Goal: Obtain resource: Obtain resource

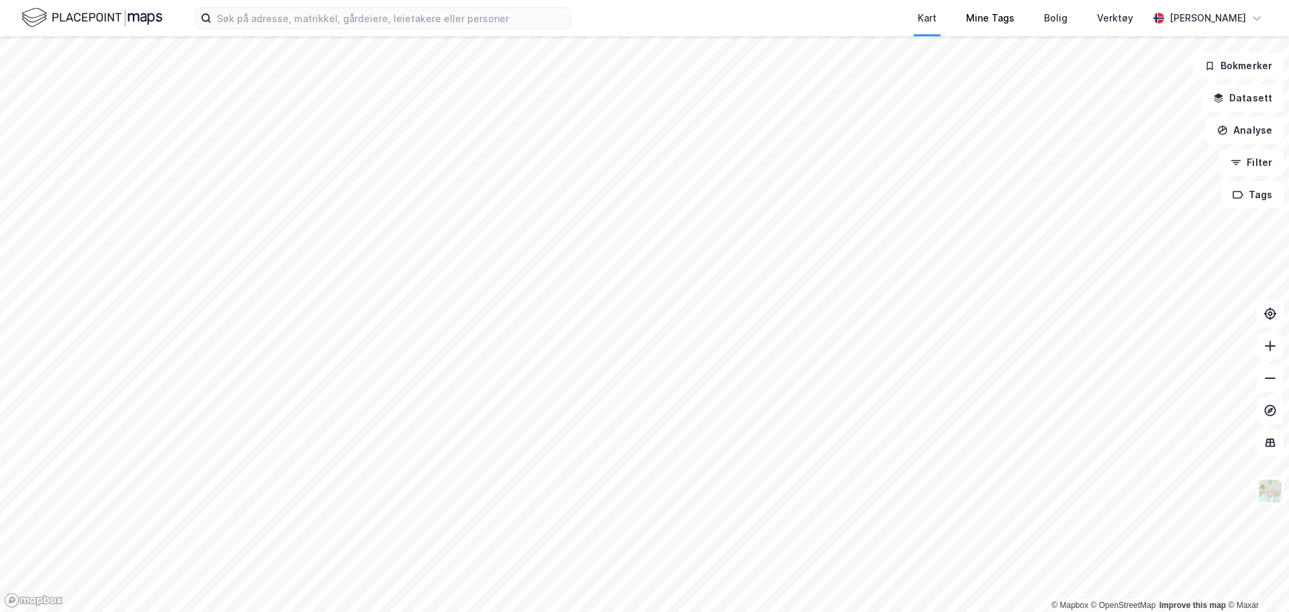
click at [1013, 17] on div "Kart Mine Tags Bolig Verktøy Andreas Gustavson © Mapbox © OpenStreetMap Improve…" at bounding box center [644, 306] width 1289 height 612
click at [880, 0] on html "Kart Mine Tags Bolig Verktøy Andreas Gustavson © Mapbox © OpenStreetMap Improve…" at bounding box center [644, 306] width 1289 height 612
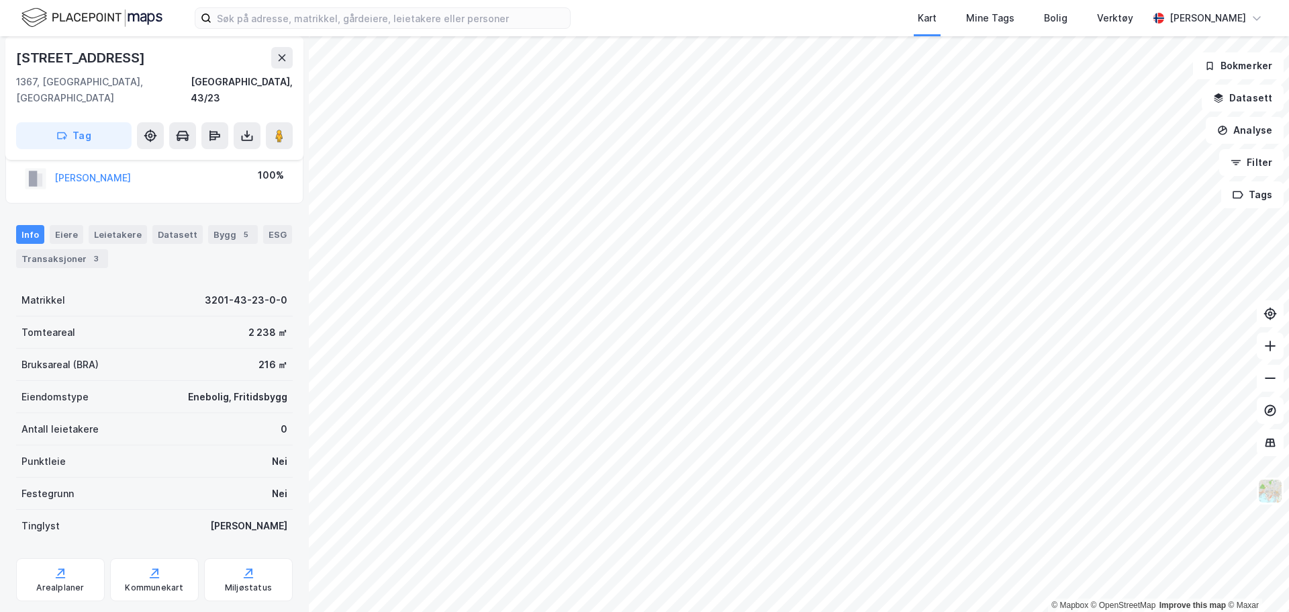
scroll to position [50, 0]
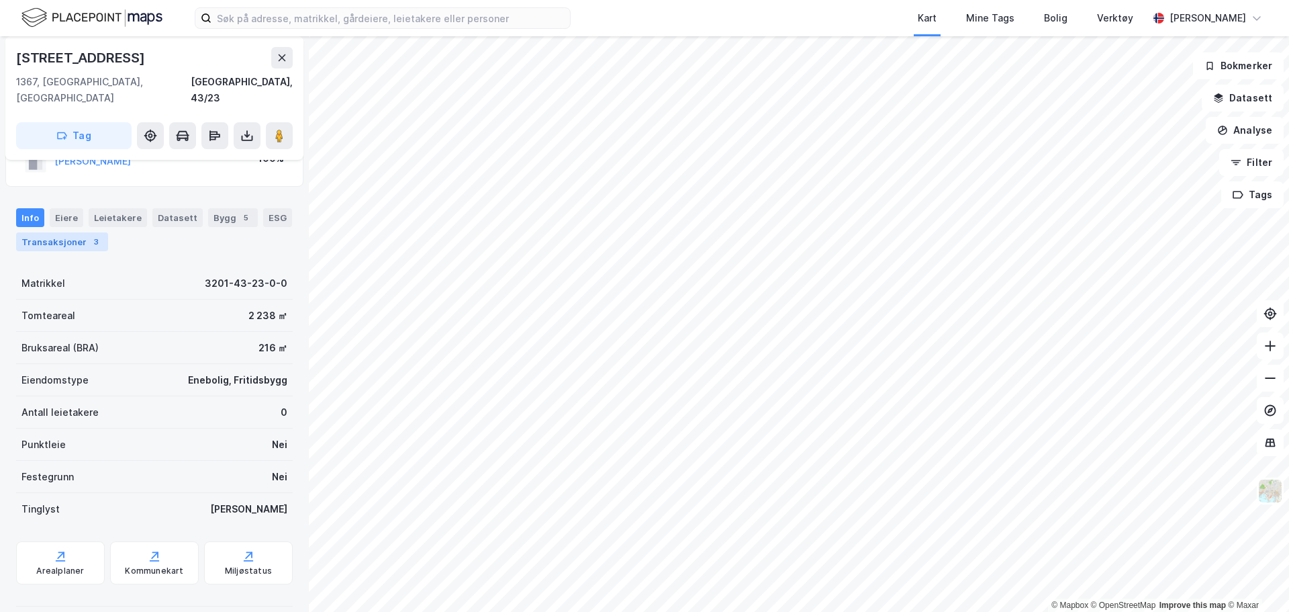
click at [79, 232] on div "Transaksjoner 3" at bounding box center [62, 241] width 92 height 19
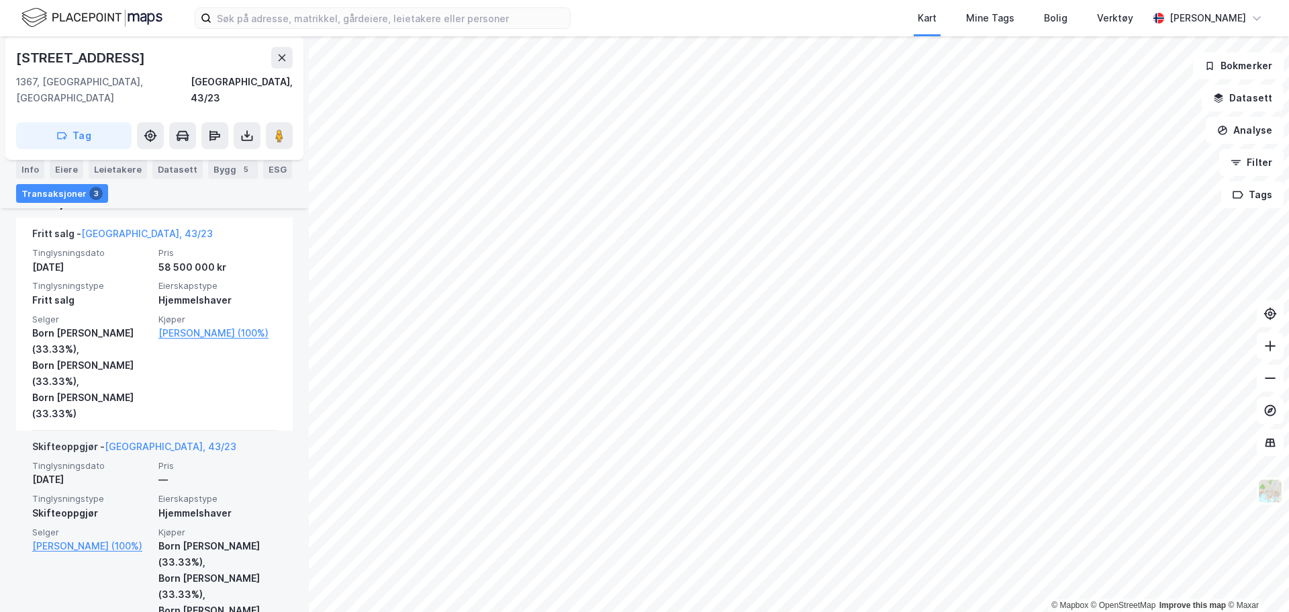
scroll to position [336, 0]
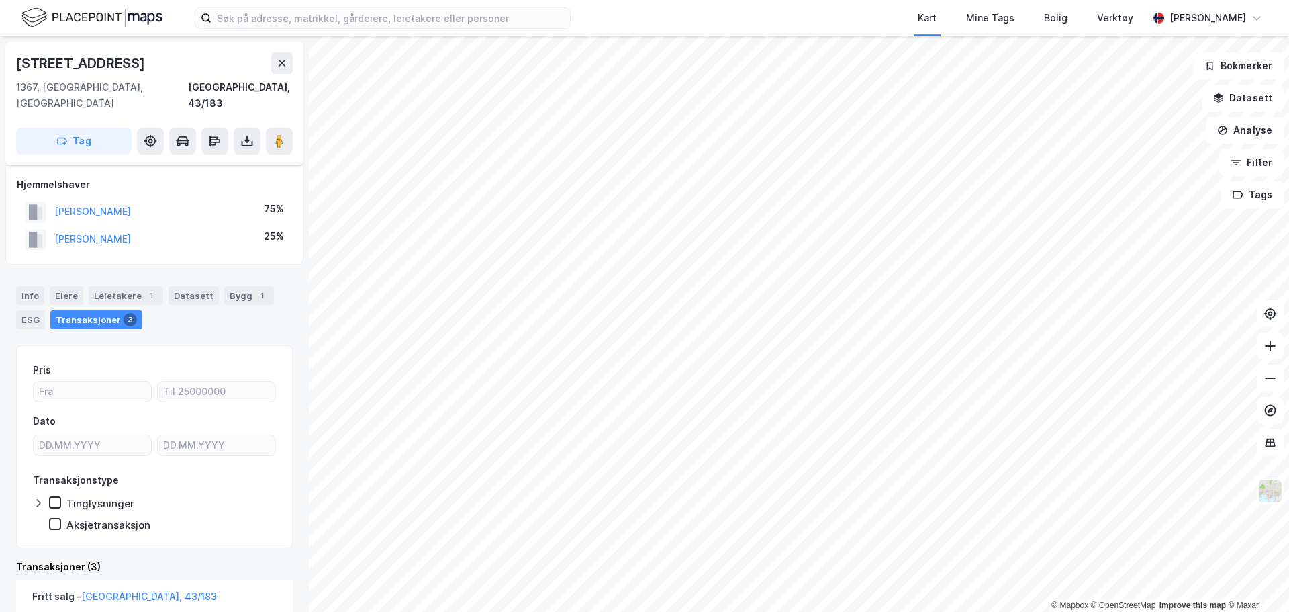
scroll to position [201, 0]
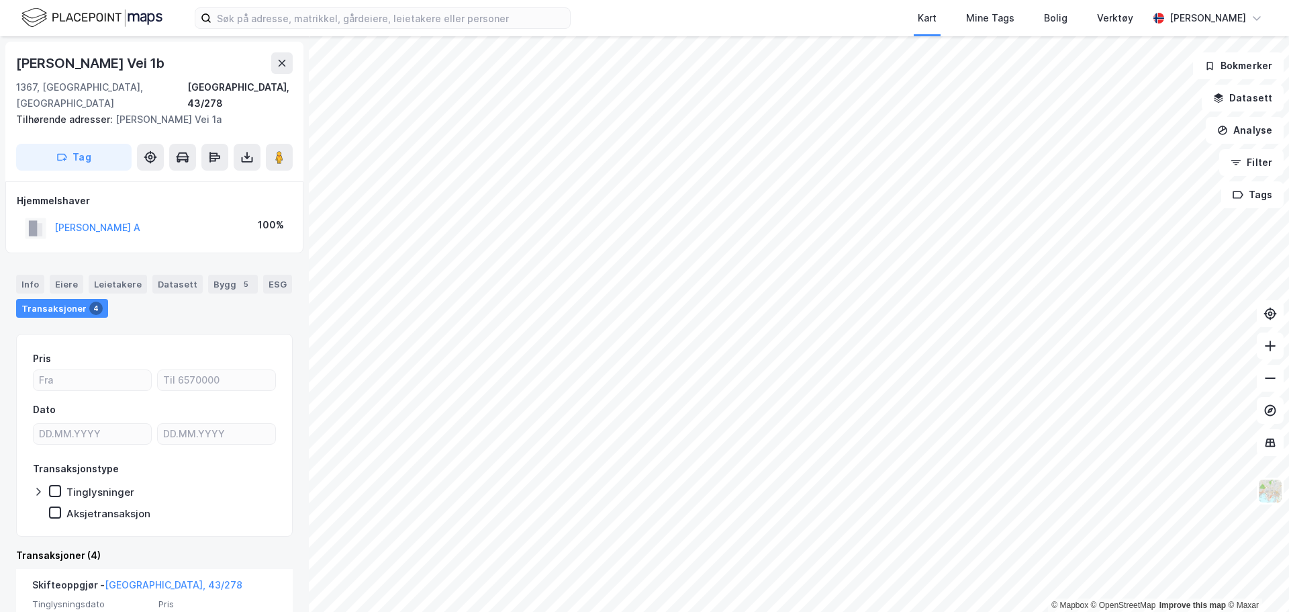
scroll to position [134, 0]
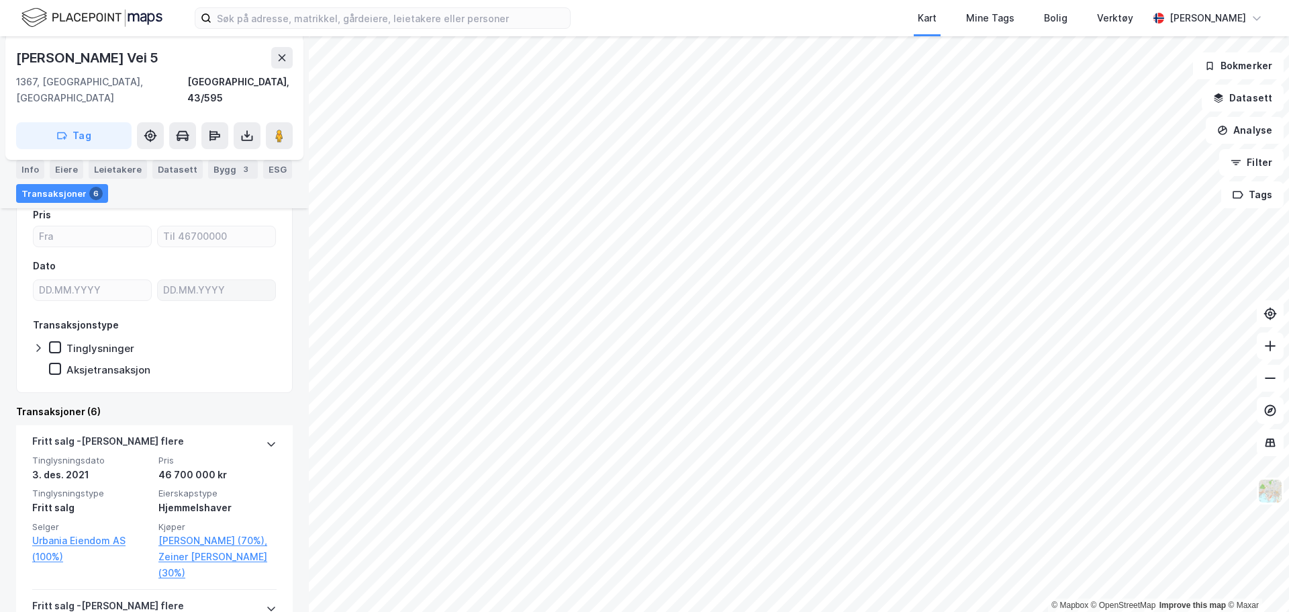
scroll to position [336, 0]
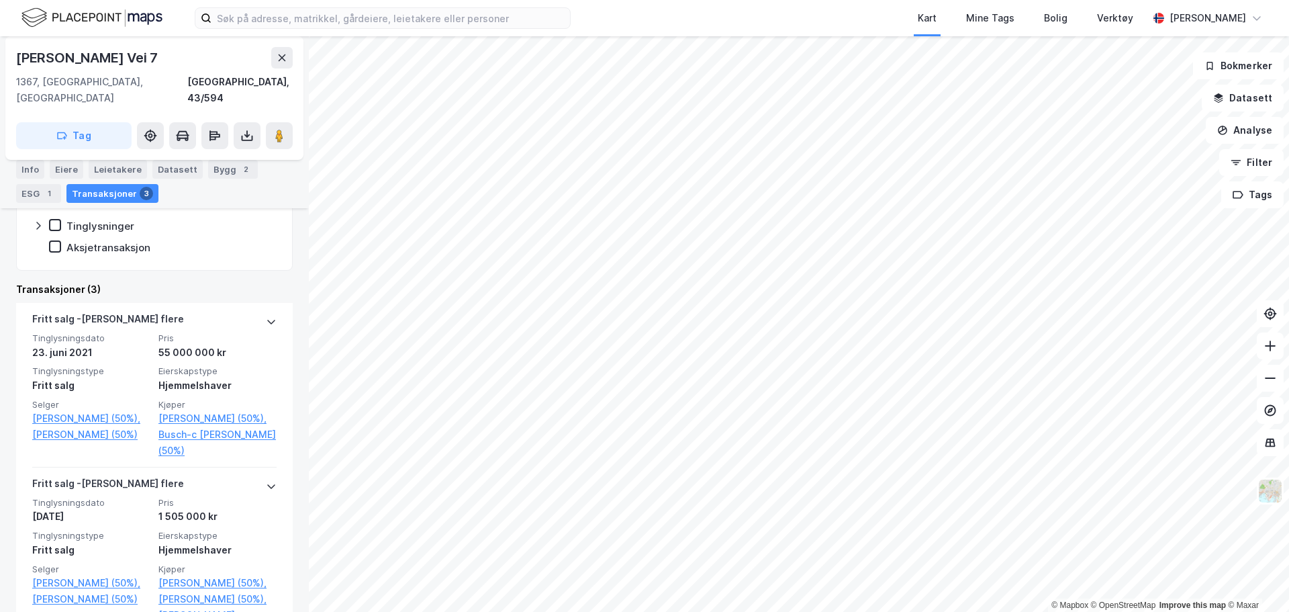
scroll to position [201, 0]
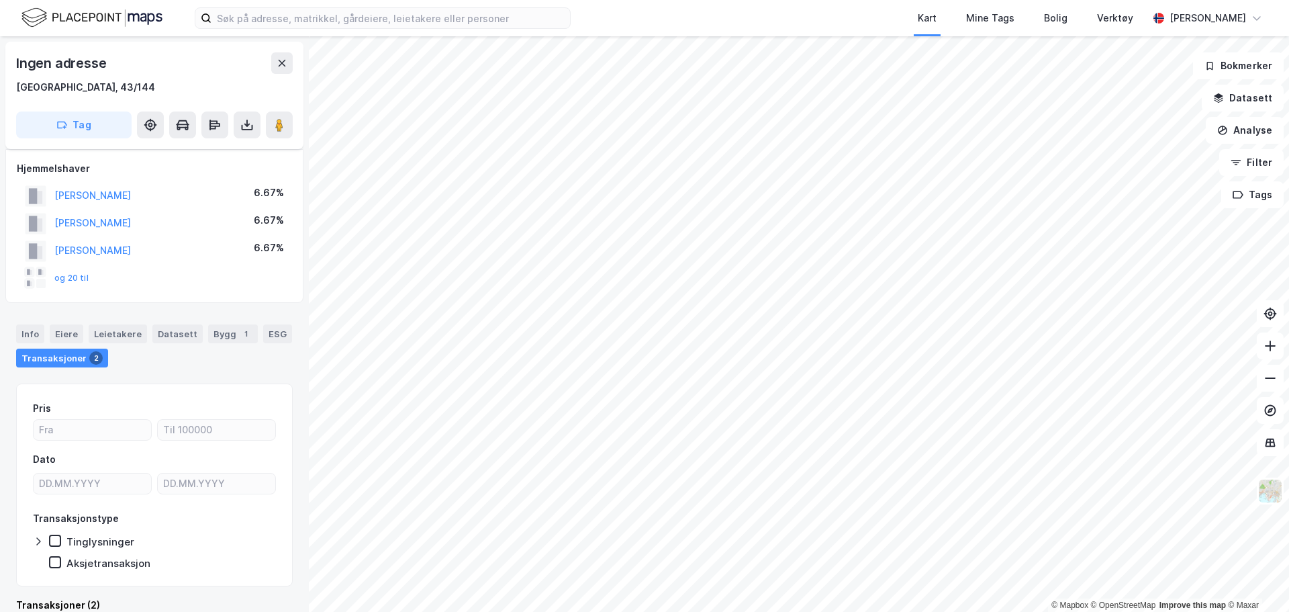
scroll to position [23, 0]
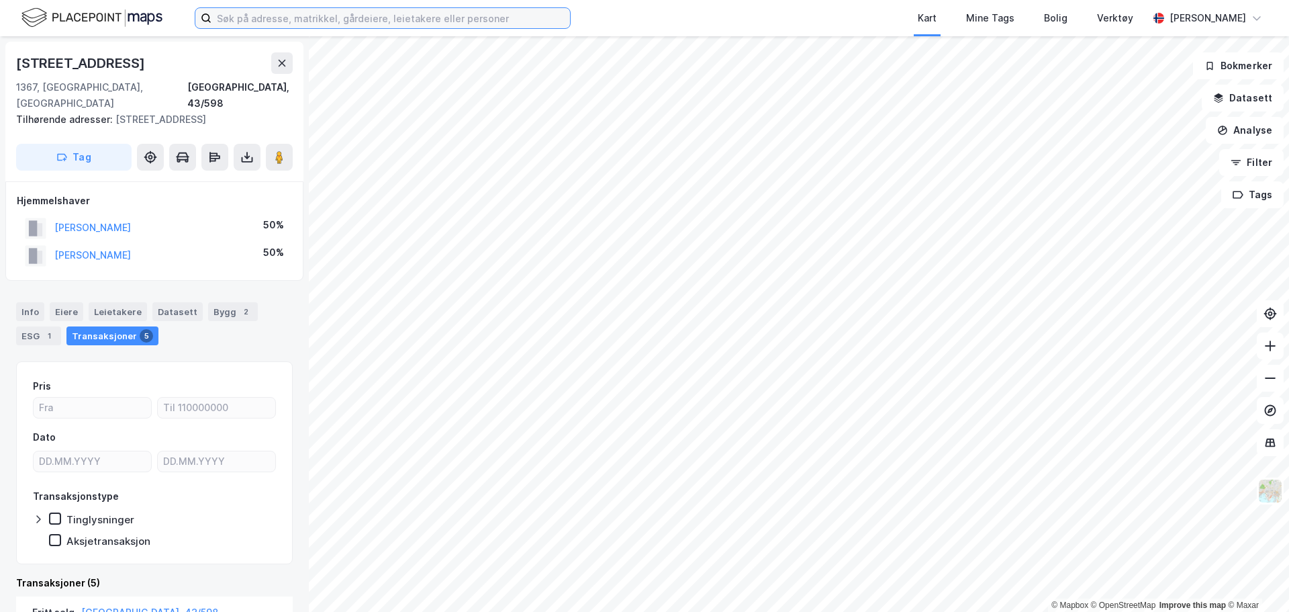
click at [311, 21] on input at bounding box center [391, 18] width 359 height 20
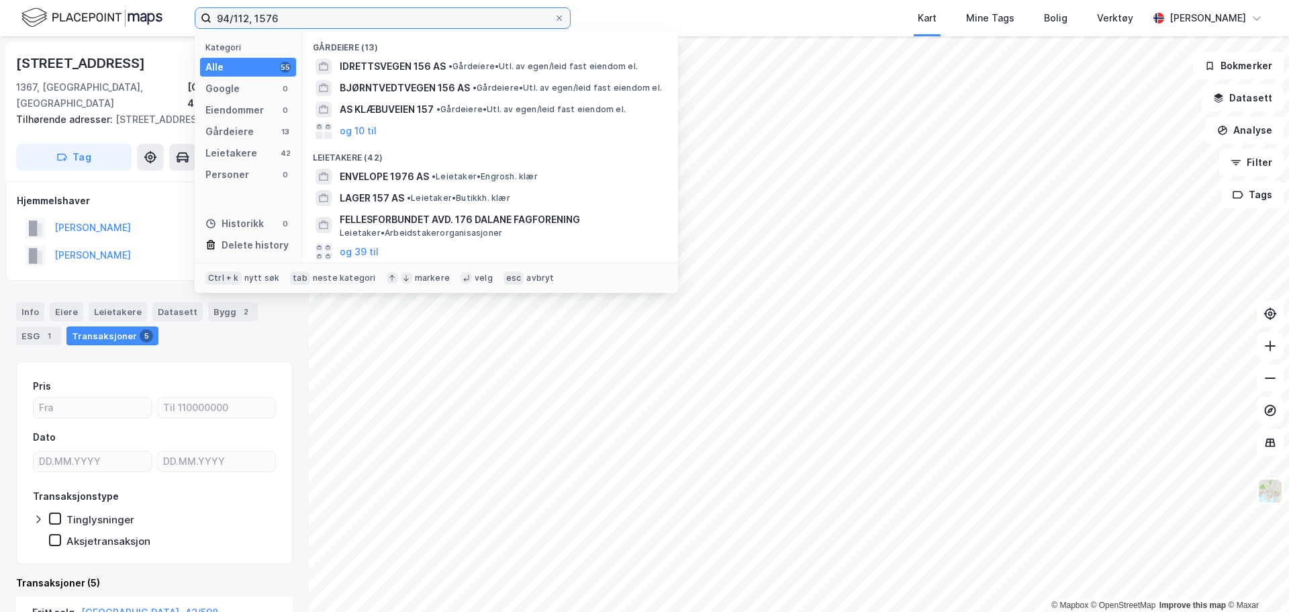
drag, startPoint x: 288, startPoint y: 14, endPoint x: 247, endPoint y: 19, distance: 41.2
click at [247, 19] on input "94/112, 1576" at bounding box center [383, 18] width 342 height 20
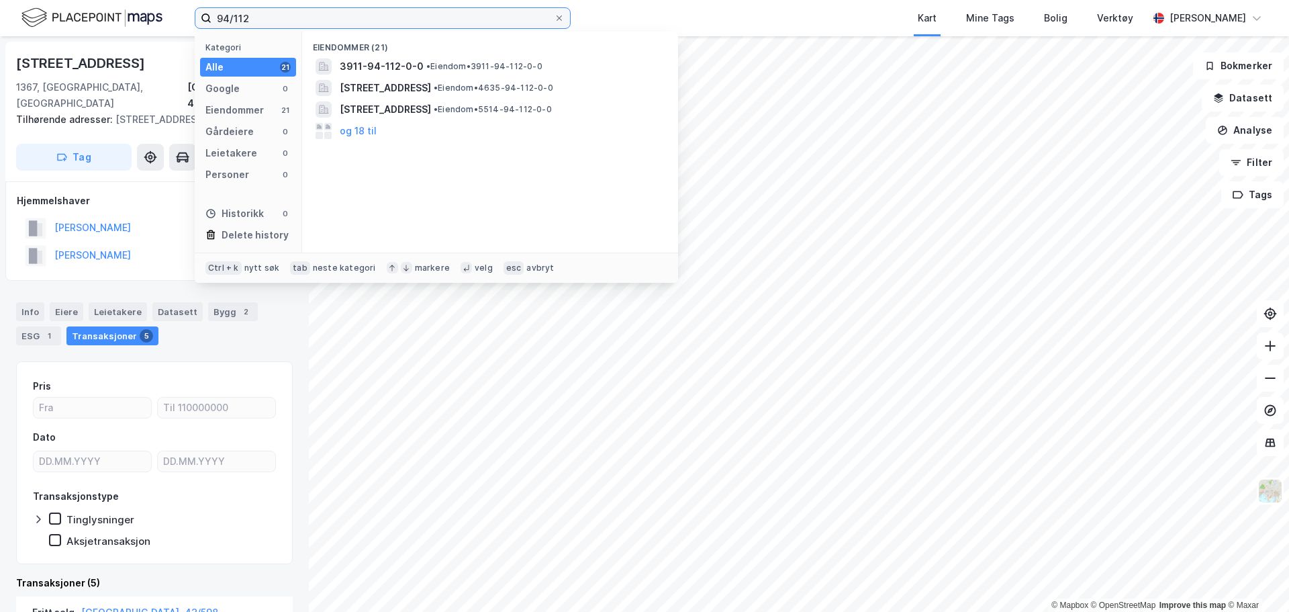
click at [215, 16] on input "94/112" at bounding box center [383, 18] width 342 height 20
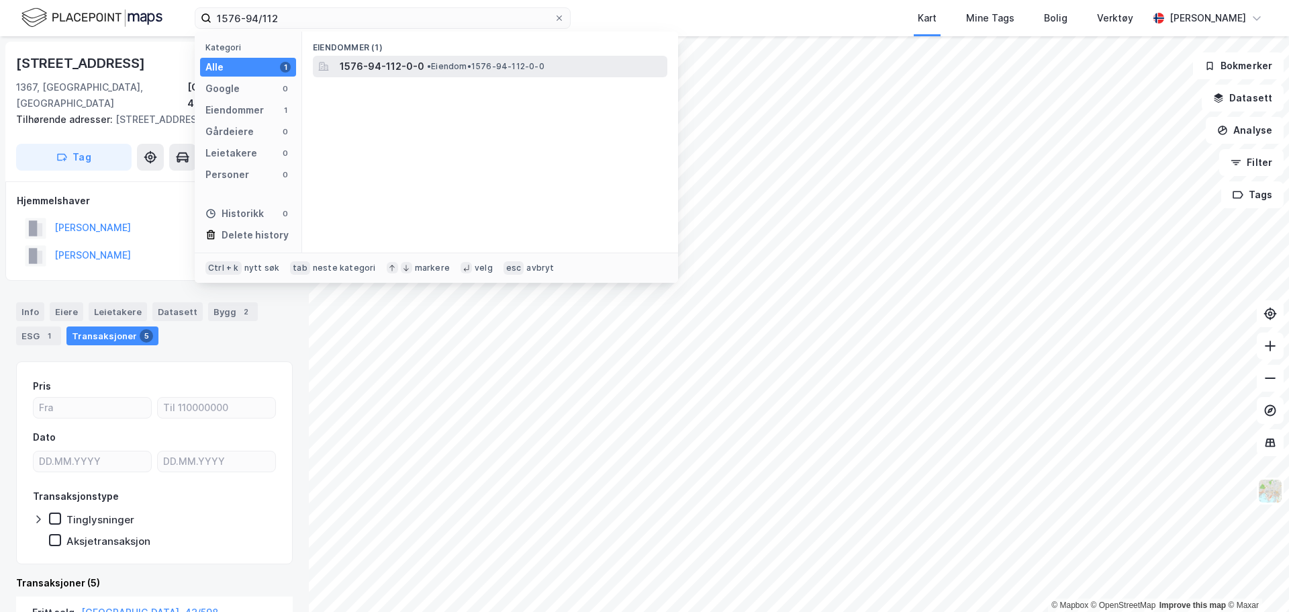
click at [440, 64] on span "• Eiendom • 1576-94-112-0-0" at bounding box center [486, 66] width 118 height 11
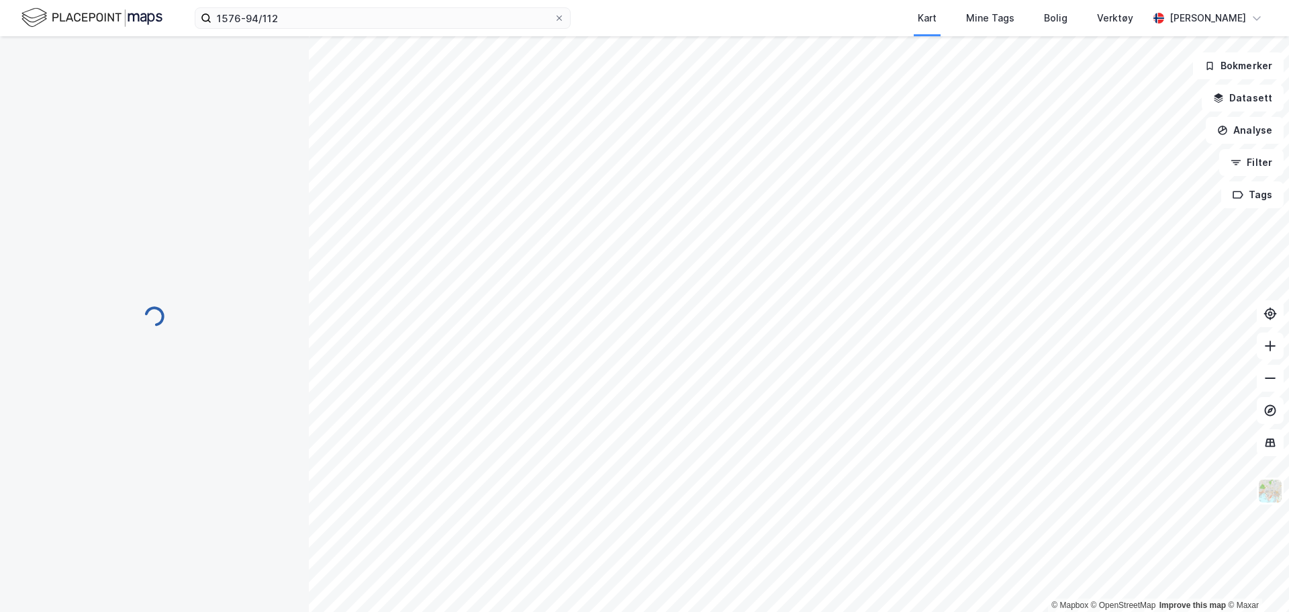
scroll to position [23, 0]
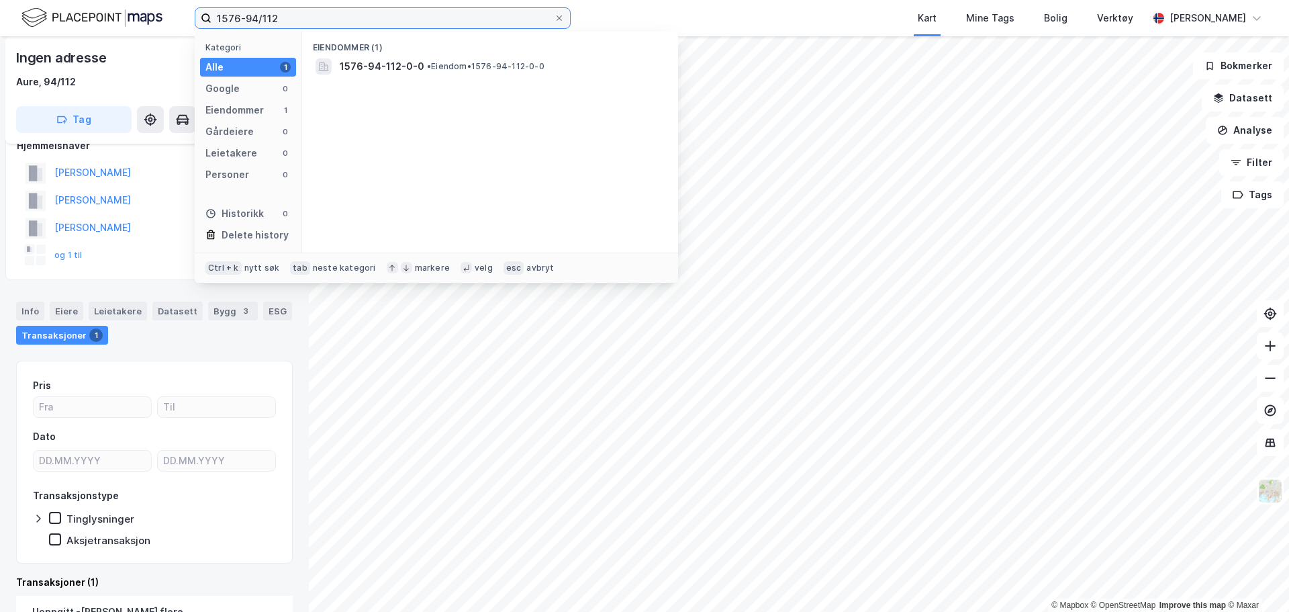
drag, startPoint x: 291, startPoint y: 21, endPoint x: 99, endPoint y: 43, distance: 192.6
click at [122, 31] on div "1576-94/112 Kategori Alle 1 Google 0 Eiendommer 1 Gårdeiere 0 Leietakere 0 Pers…" at bounding box center [644, 18] width 1289 height 36
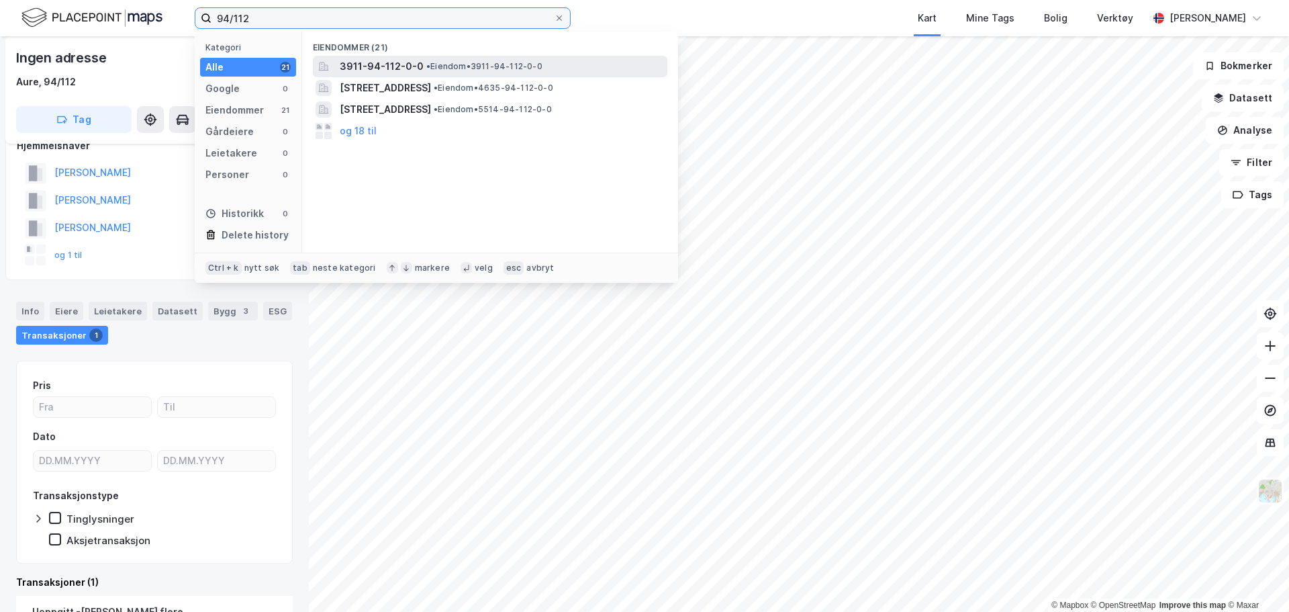
type input "94/112"
click at [370, 62] on span "3911-94-112-0-0" at bounding box center [382, 66] width 84 height 16
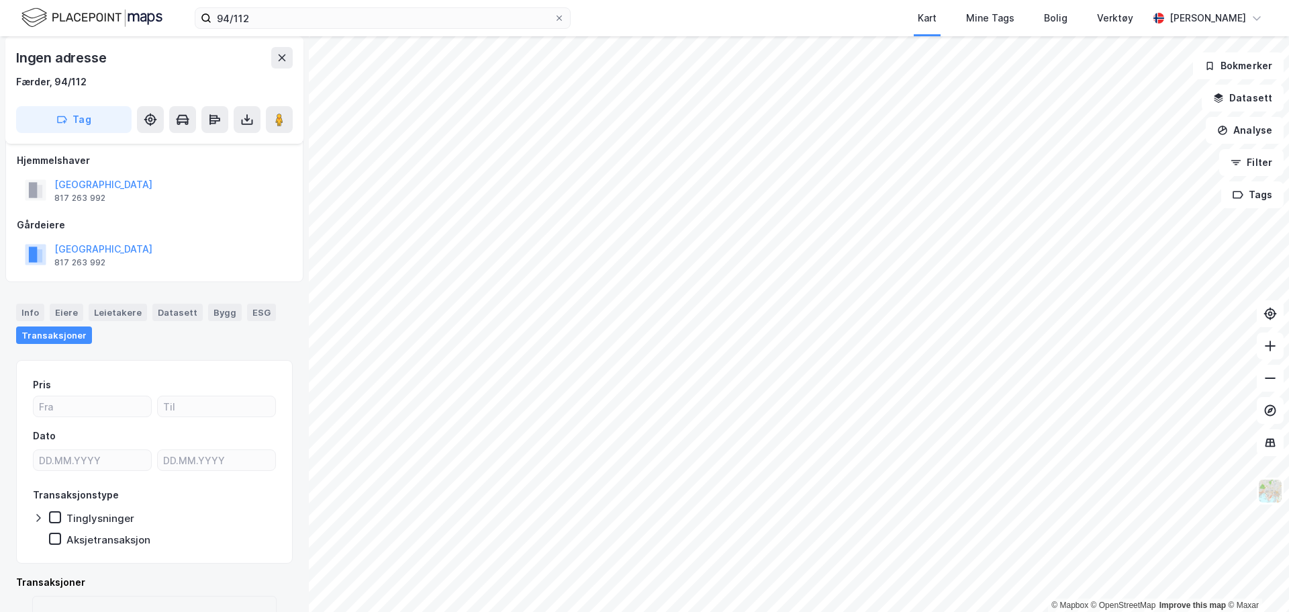
scroll to position [68, 0]
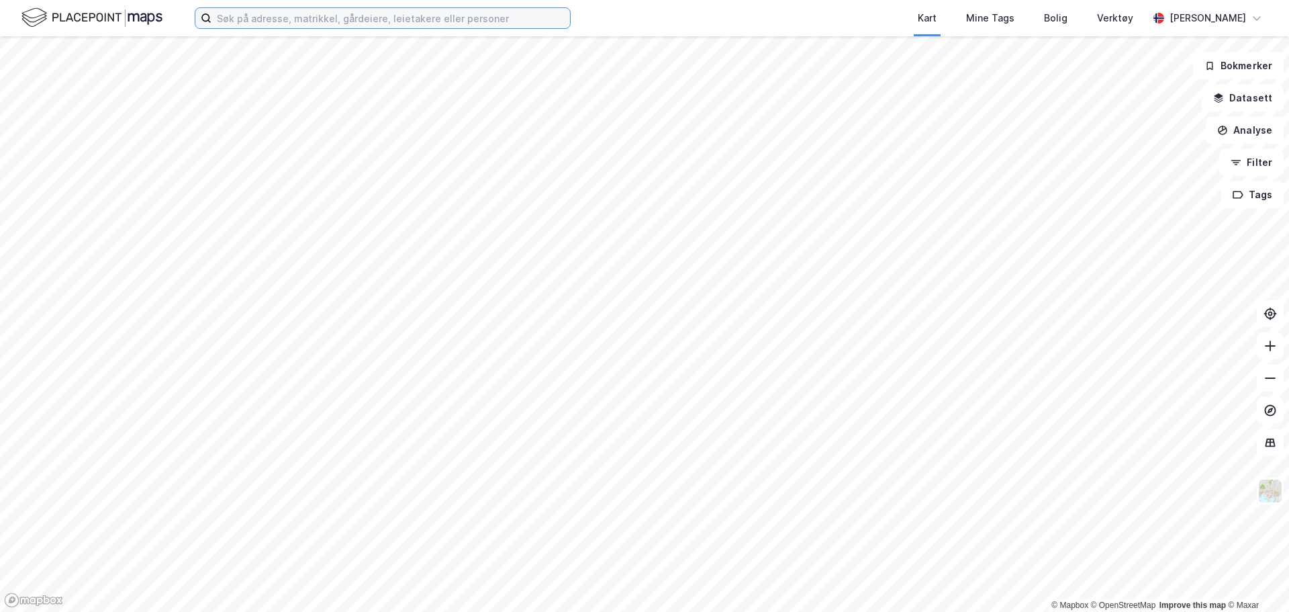
click at [346, 10] on input at bounding box center [391, 18] width 359 height 20
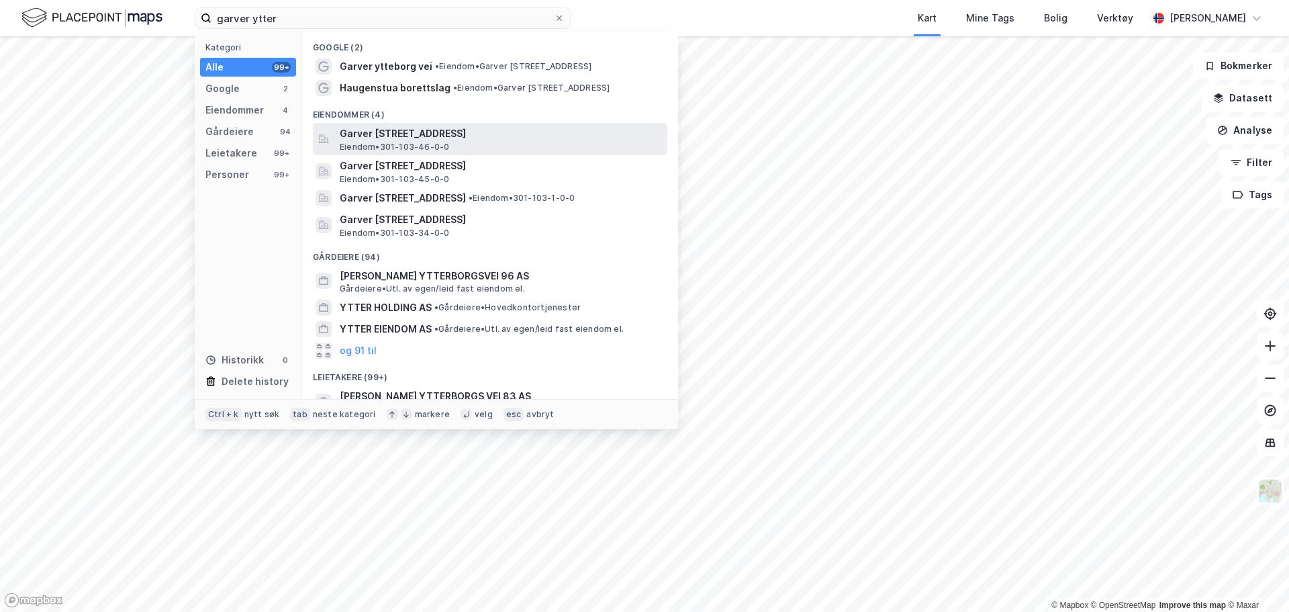
click at [427, 146] on span "Eiendom • 301-103-46-0-0" at bounding box center [394, 147] width 109 height 11
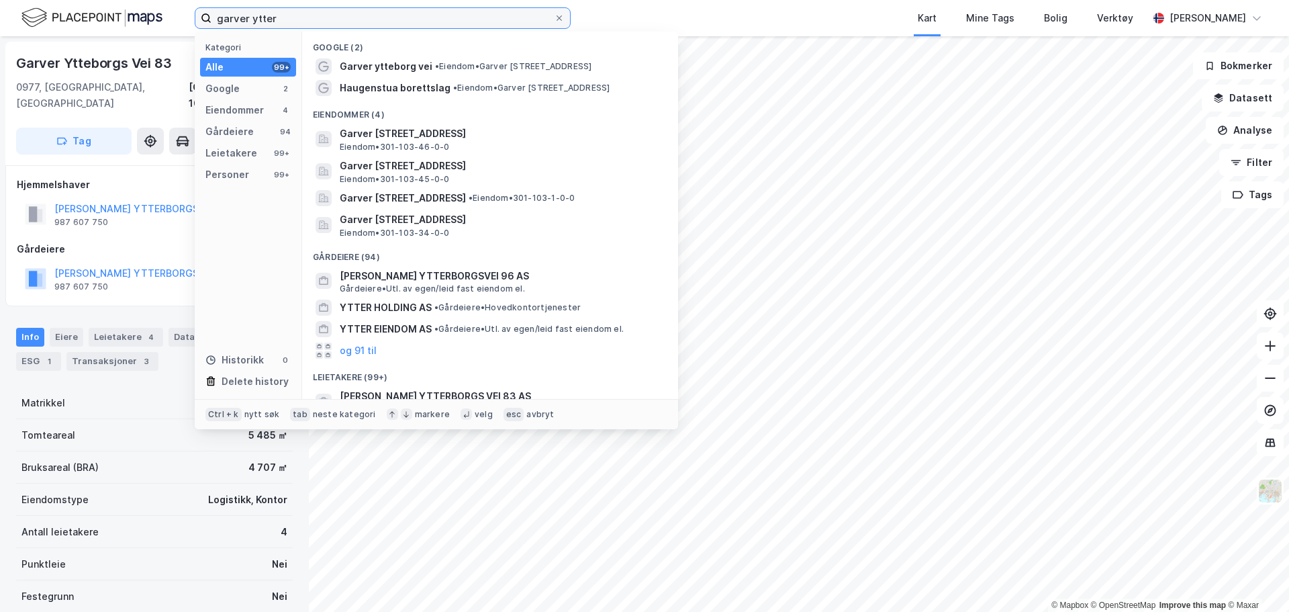
drag, startPoint x: 303, startPoint y: 18, endPoint x: 188, endPoint y: -1, distance: 116.5
click at [188, 0] on html "garver ytter Kategori Alle 99+ Google 2 Eiendommer 4 Gårdeiere 94 Leietakere 99…" at bounding box center [644, 306] width 1289 height 612
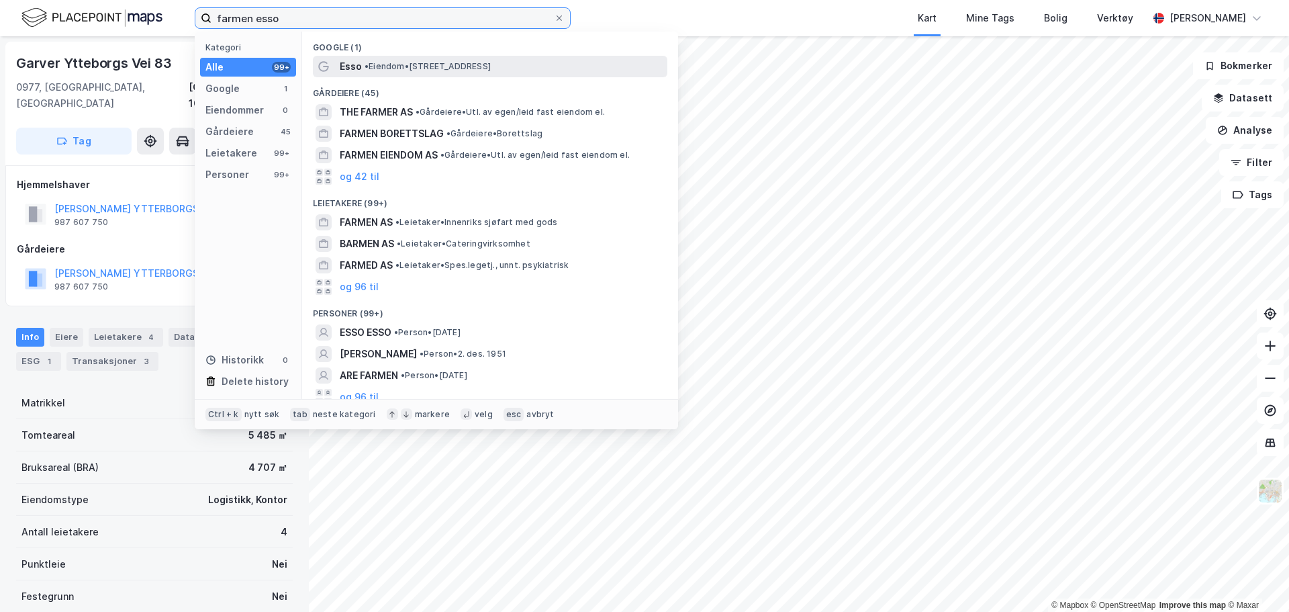
type input "farmen esso"
click at [412, 66] on span "• Eiendom • Rosenkrantzgata 280, 3027 Drammen" at bounding box center [428, 66] width 126 height 11
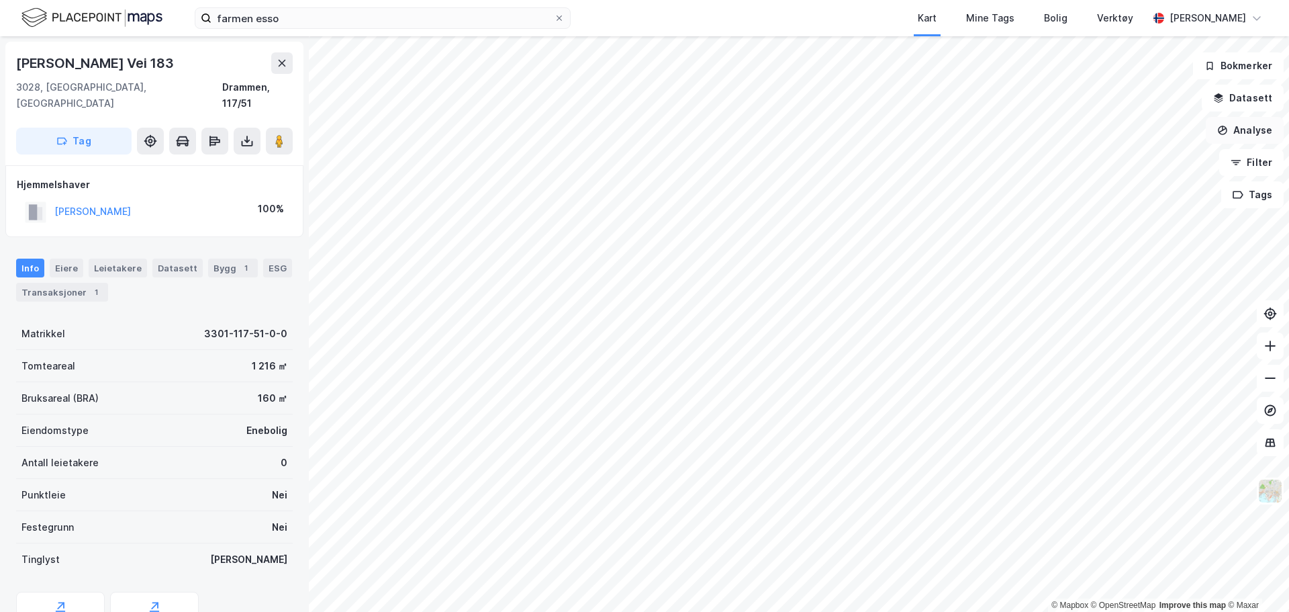
click at [1250, 128] on button "Analyse" at bounding box center [1245, 130] width 78 height 27
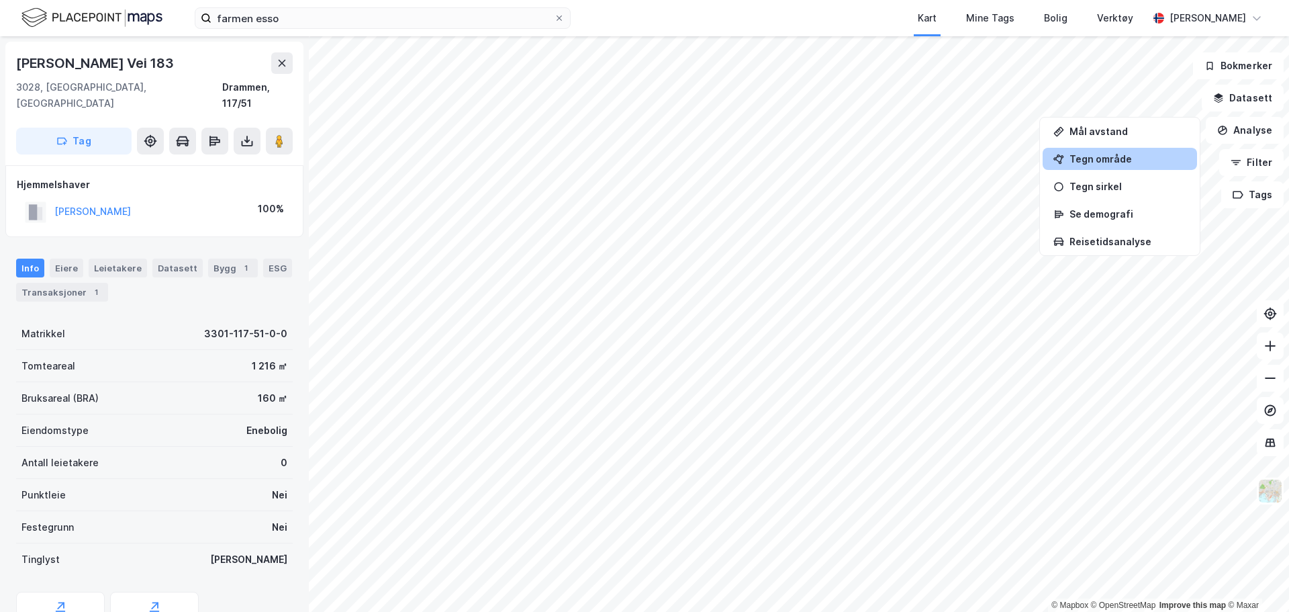
click at [1115, 160] on div "Tegn område" at bounding box center [1128, 158] width 117 height 11
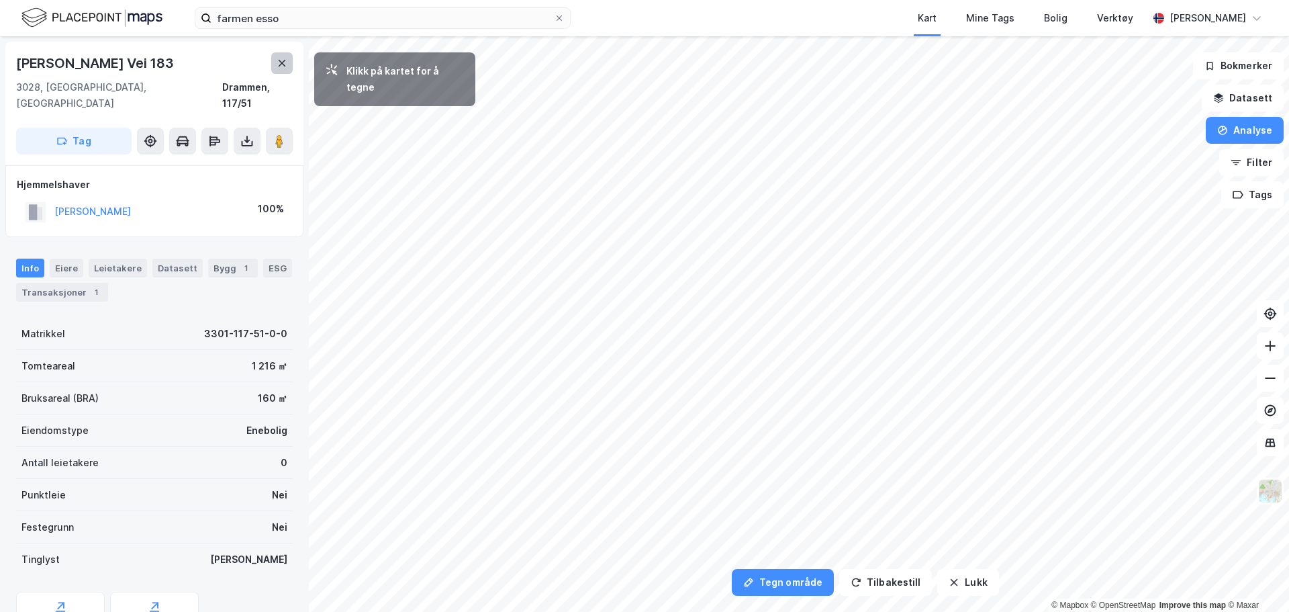
click at [283, 67] on icon at bounding box center [282, 63] width 11 height 11
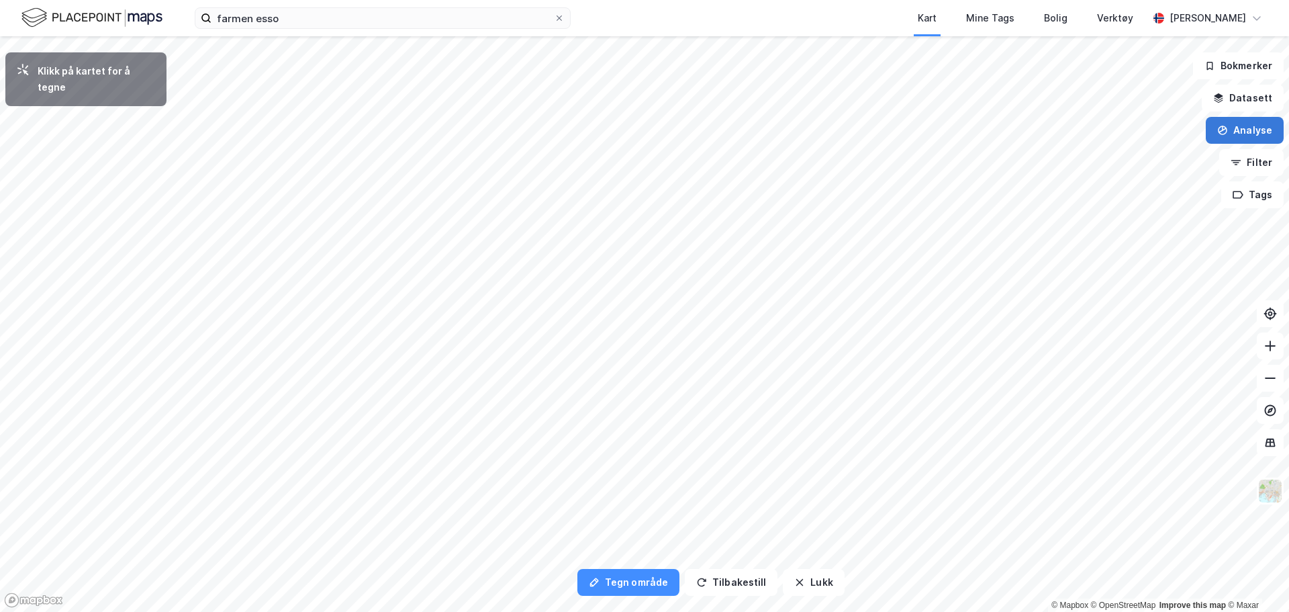
click at [1250, 134] on button "Analyse" at bounding box center [1245, 130] width 78 height 27
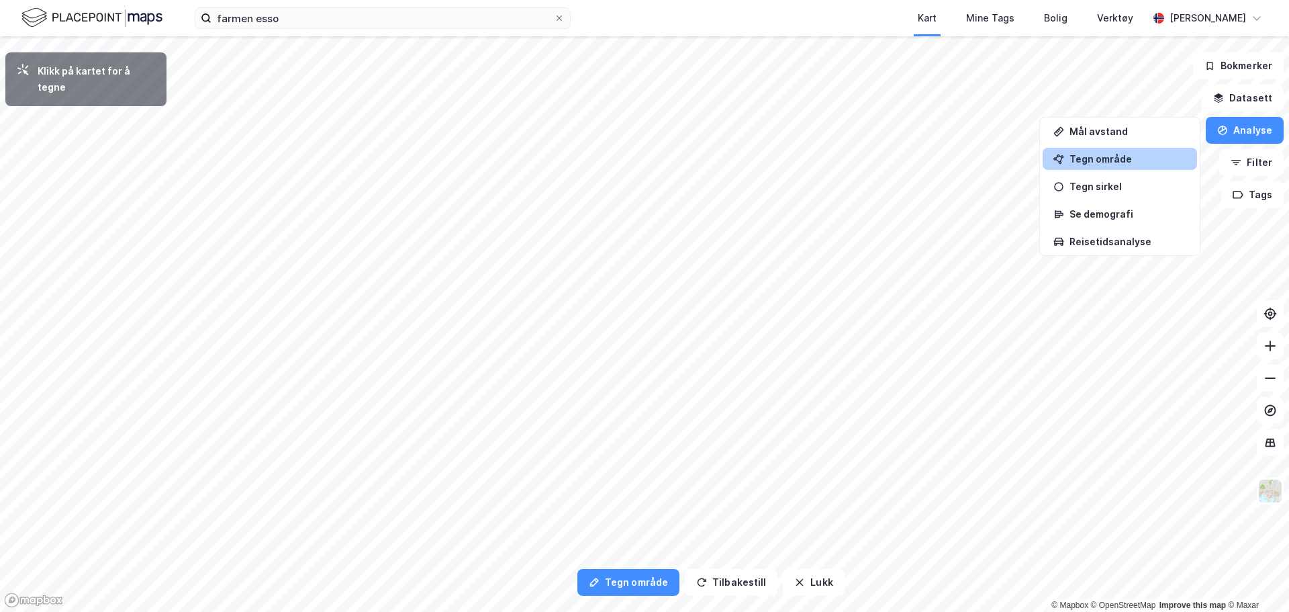
click at [1104, 160] on div "Tegn område" at bounding box center [1128, 158] width 117 height 11
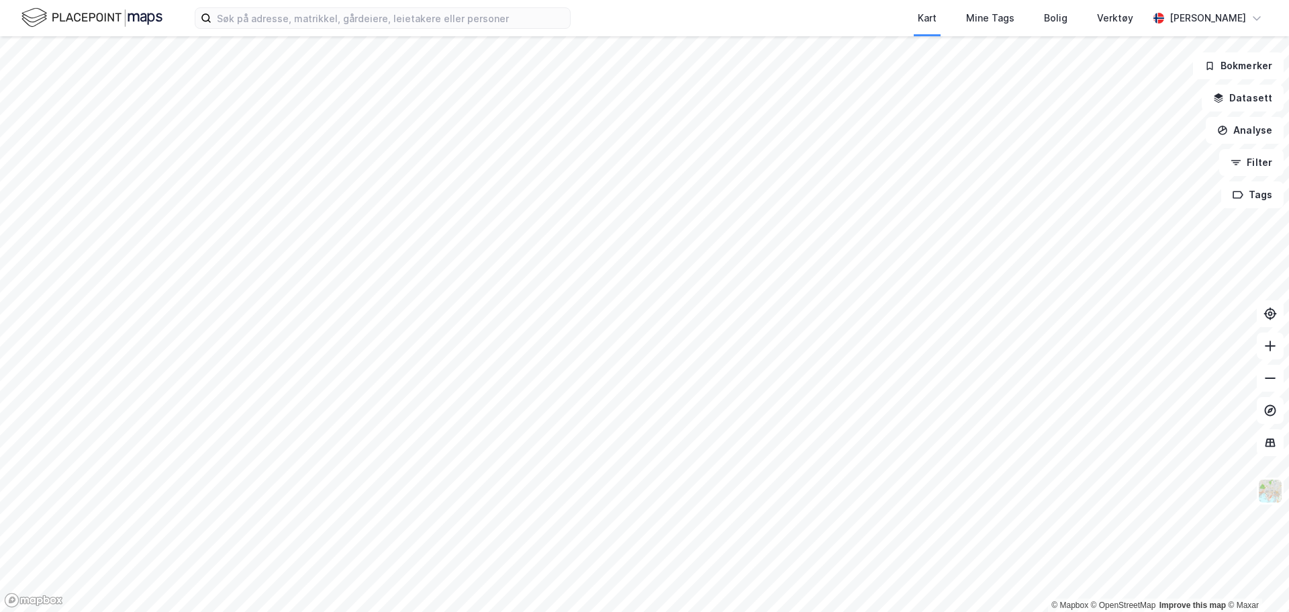
click at [883, 0] on html "Kart Mine Tags Bolig Verktøy [PERSON_NAME] © Mapbox © OpenStreetMap Improve thi…" at bounding box center [644, 306] width 1289 height 612
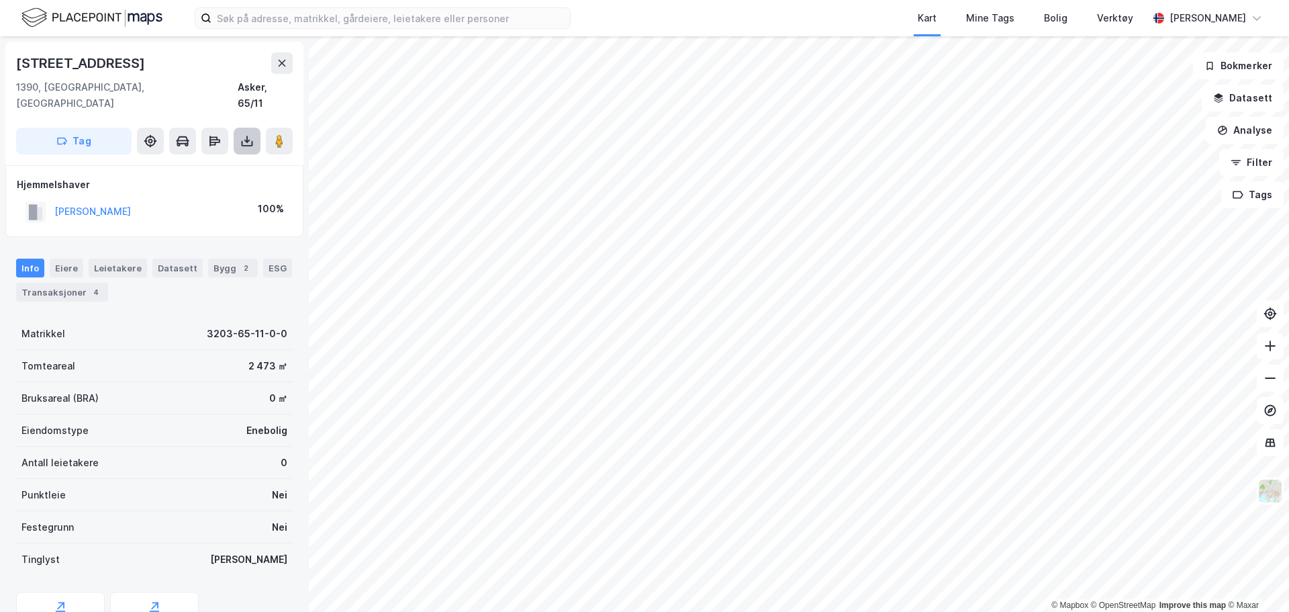
click at [255, 128] on button at bounding box center [247, 141] width 27 height 27
click at [222, 157] on div "Last ned grunnbok" at bounding box center [189, 167] width 143 height 21
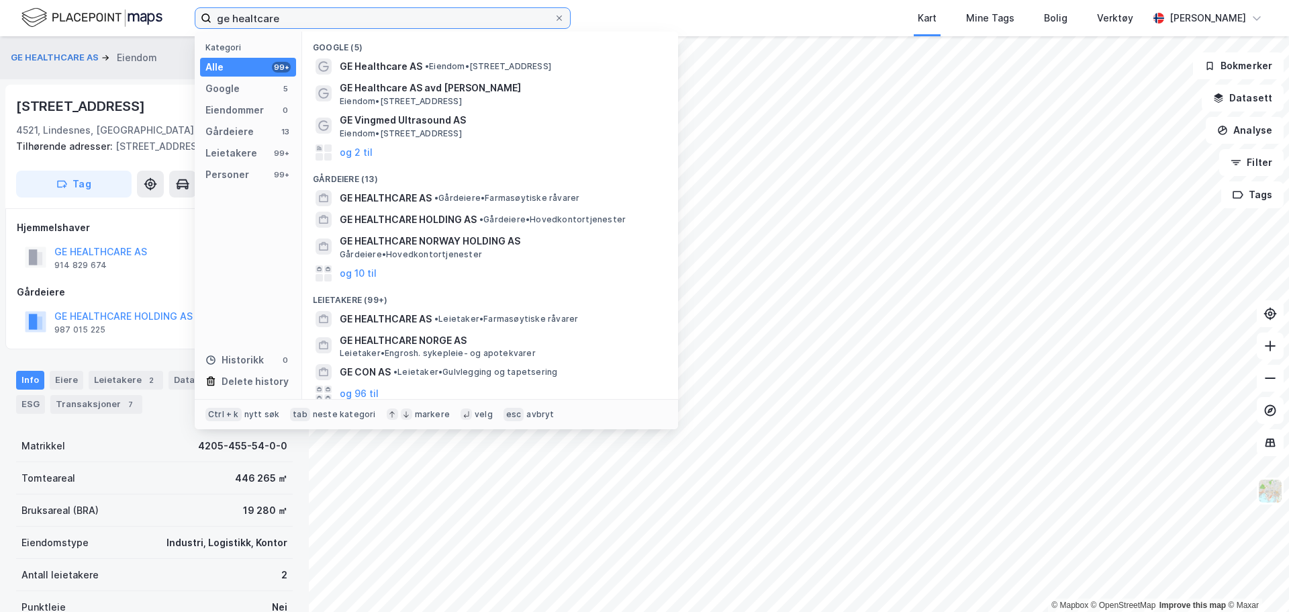
drag, startPoint x: 327, startPoint y: 21, endPoint x: 8, endPoint y: 5, distance: 319.3
click at [11, 5] on div "ge healtcare Kategori Alle 99+ Google 5 Eiendommer 0 Gårdeiere 13 Leietakere 99…" at bounding box center [644, 18] width 1289 height 36
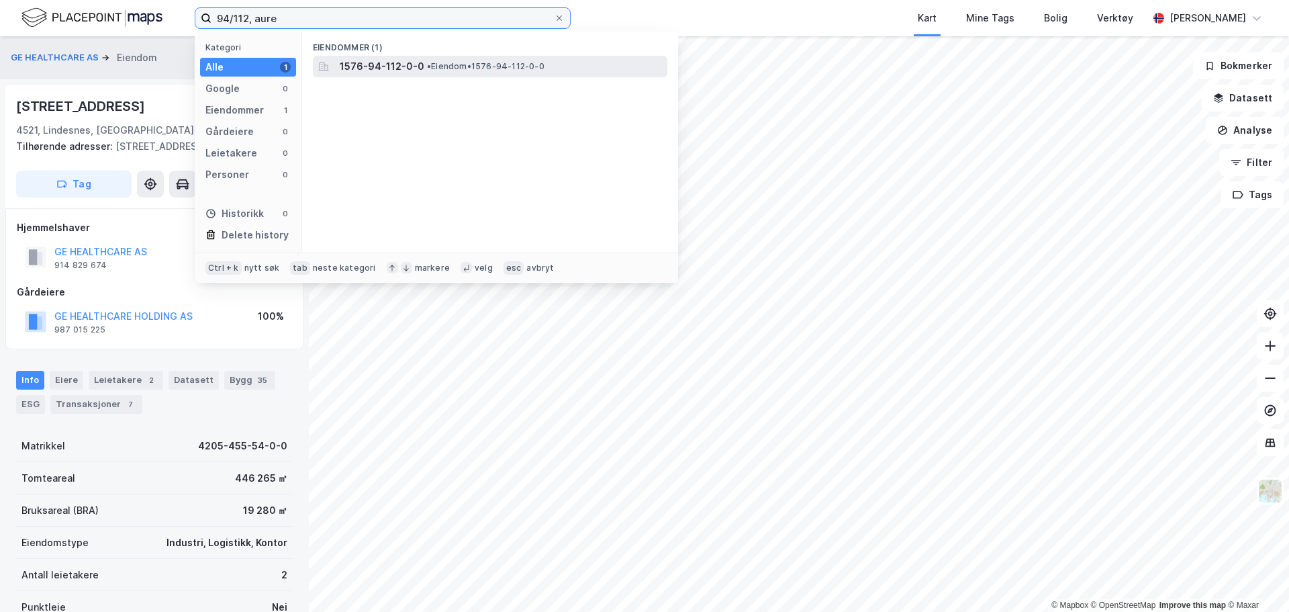
type input "94/112, aure"
click at [397, 68] on span "1576-94-112-0-0" at bounding box center [382, 66] width 85 height 16
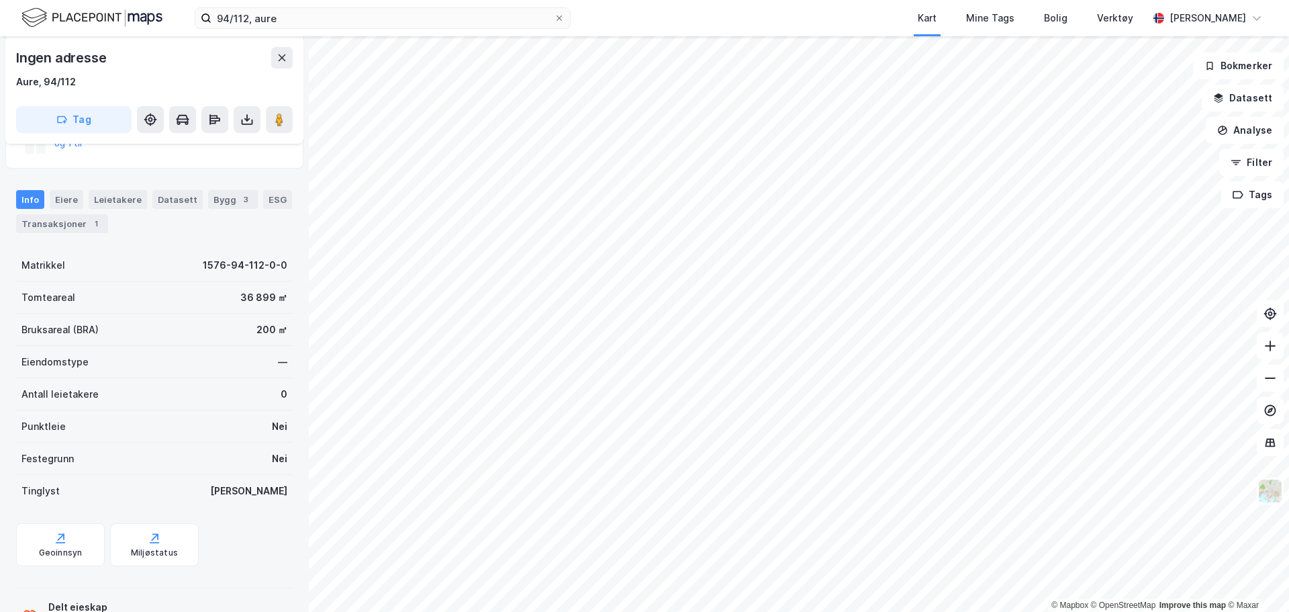
scroll to position [187, 0]
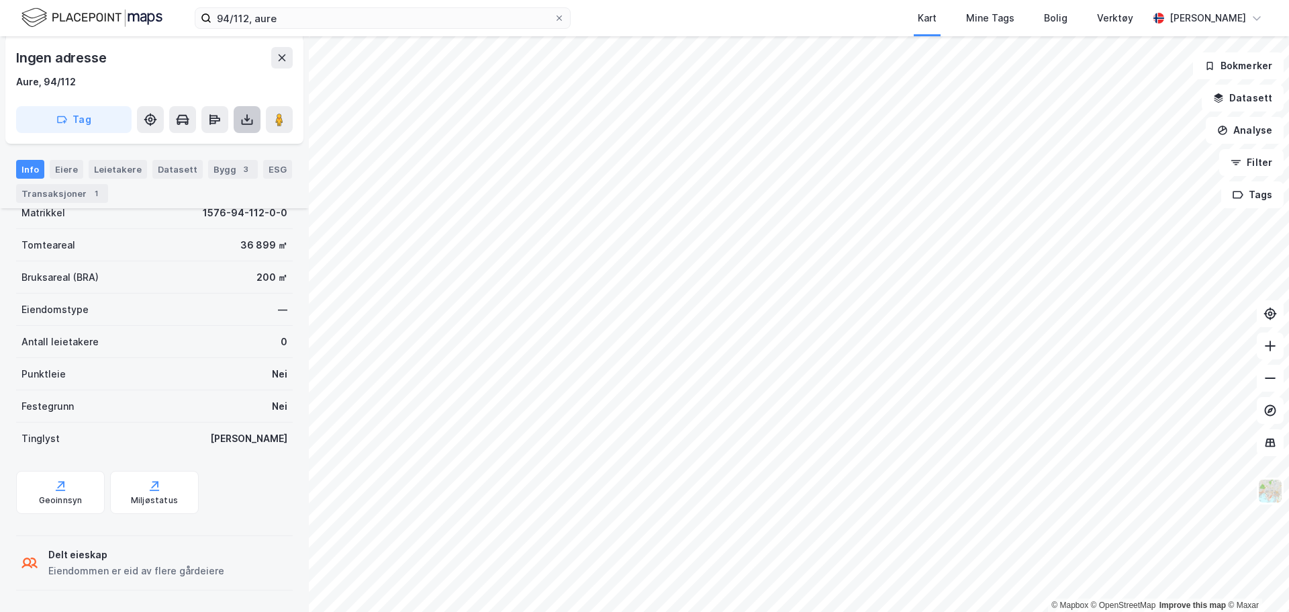
click at [245, 113] on icon at bounding box center [246, 119] width 13 height 13
click at [225, 142] on div "Last ned grunnbok" at bounding box center [189, 146] width 143 height 21
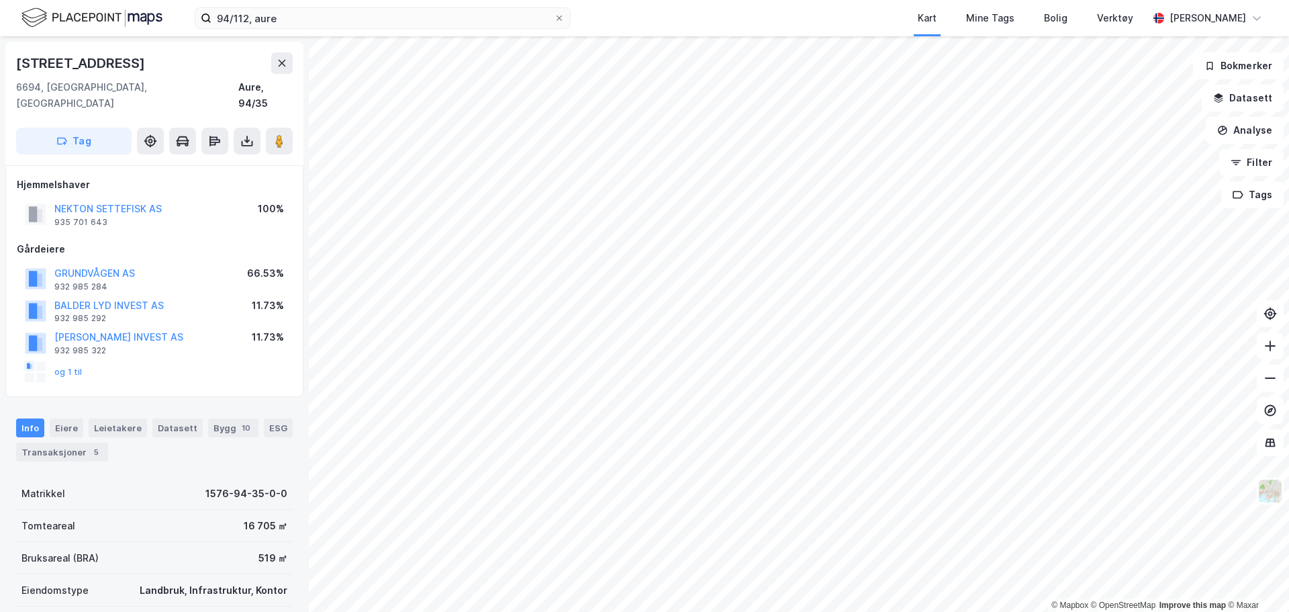
scroll to position [1, 0]
